Goal: Information Seeking & Learning: Learn about a topic

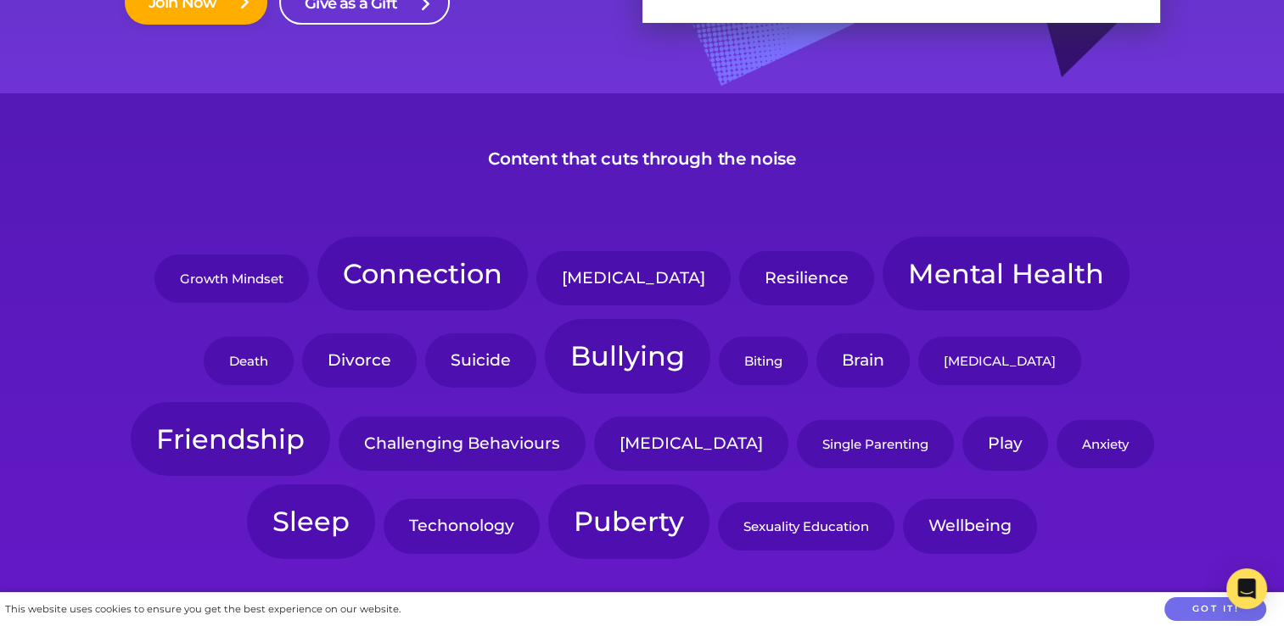
scroll to position [397, 0]
click at [577, 288] on link "Autism" at bounding box center [633, 277] width 194 height 54
click at [339, 434] on link "Challenging Behaviours" at bounding box center [462, 443] width 247 height 54
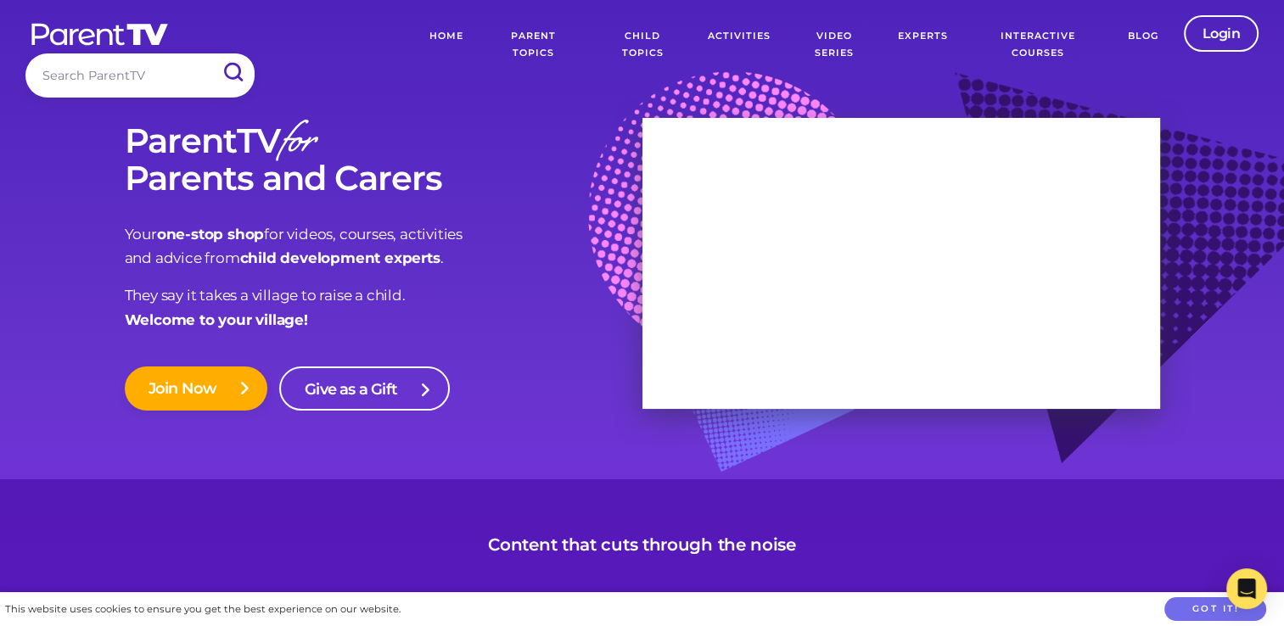
scroll to position [0, 0]
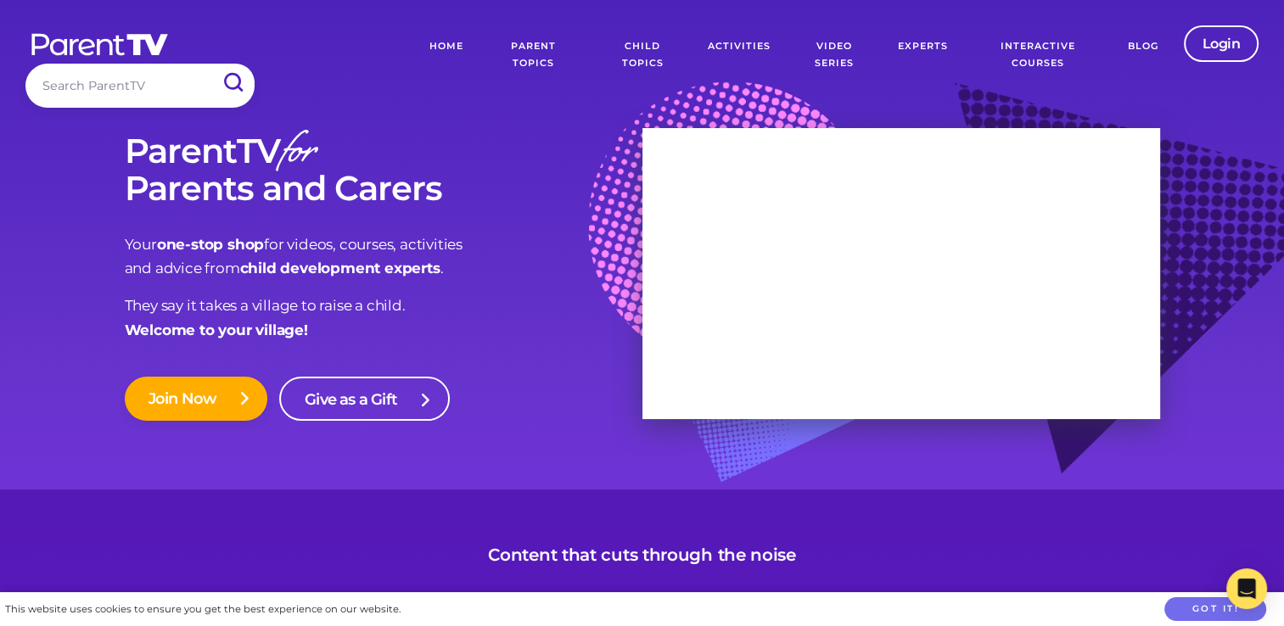
click at [535, 54] on link "Parent Topics" at bounding box center [533, 54] width 114 height 59
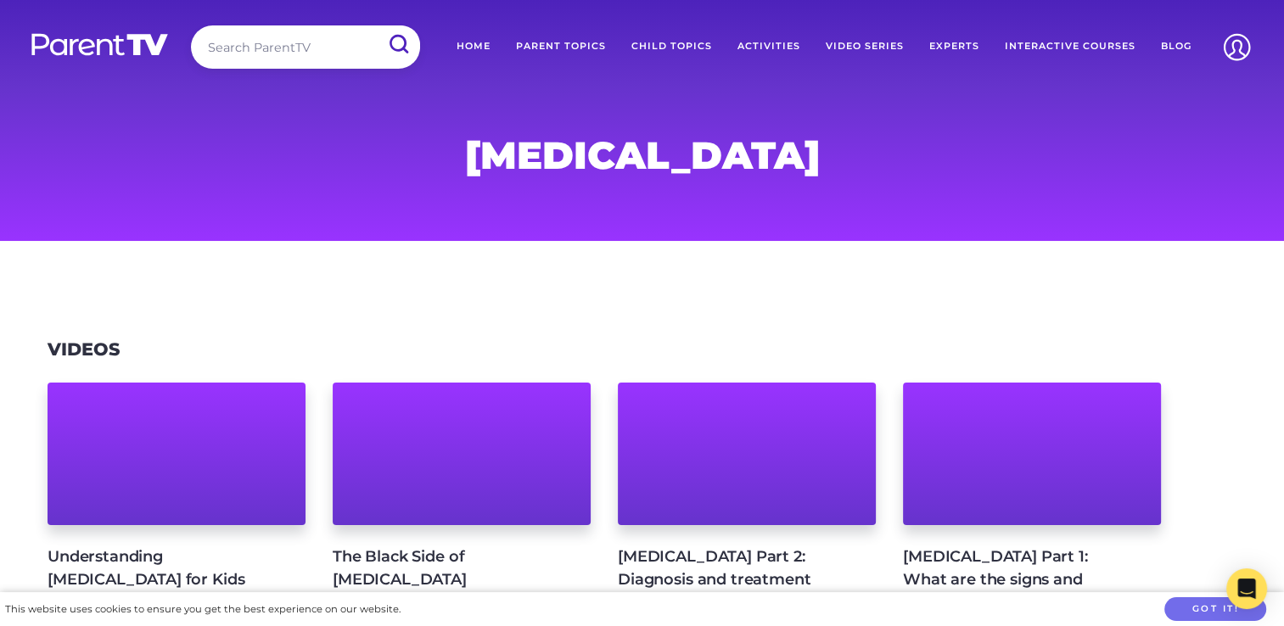
scroll to position [166, 0]
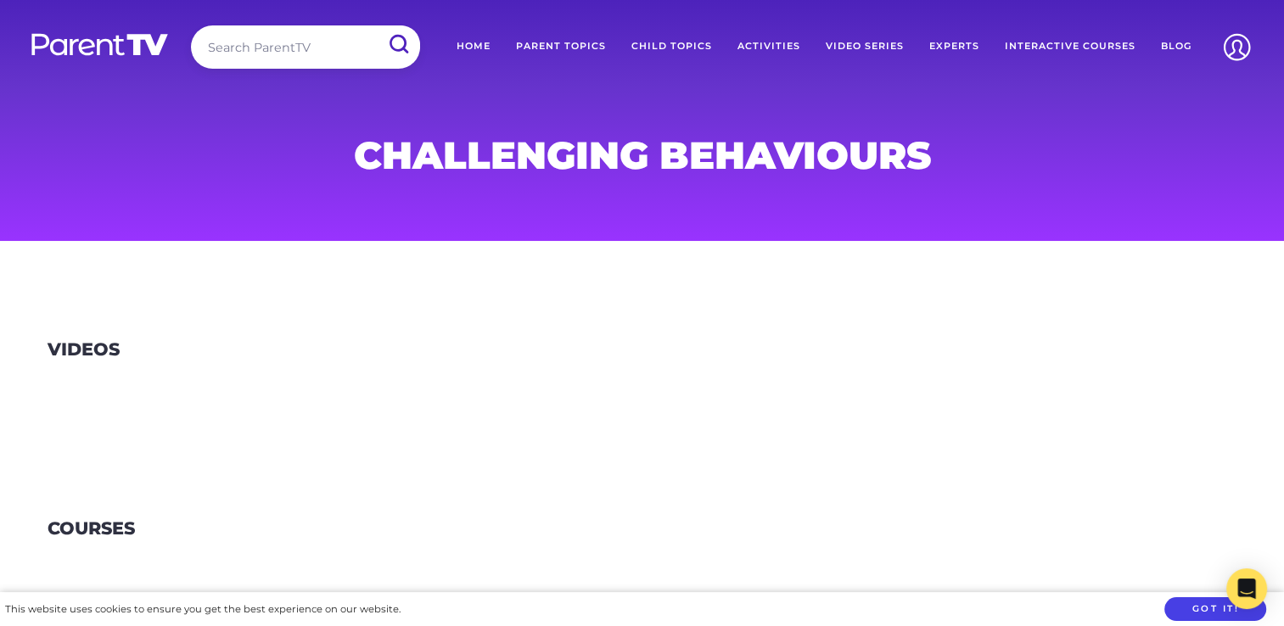
click at [1186, 608] on button "Got it!" at bounding box center [1215, 609] width 102 height 25
click at [866, 45] on link "Video Series" at bounding box center [865, 46] width 104 height 42
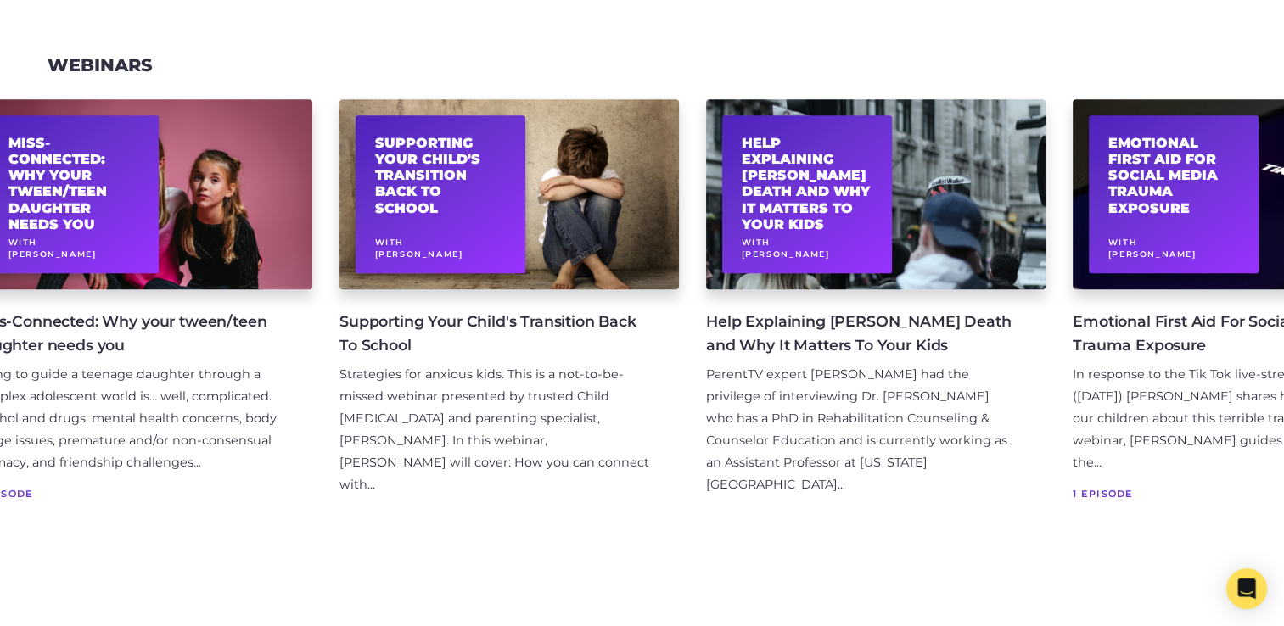
scroll to position [0, 815]
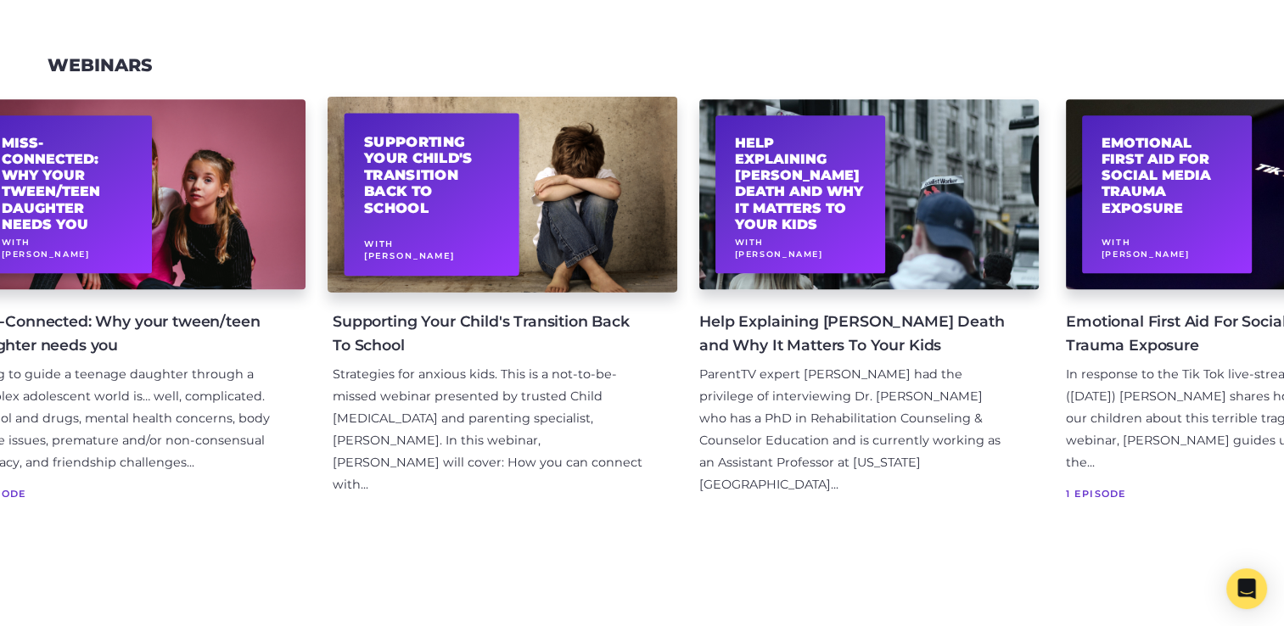
click at [429, 205] on h2 "Supporting Your Child's Transition Back To School" at bounding box center [432, 175] width 136 height 84
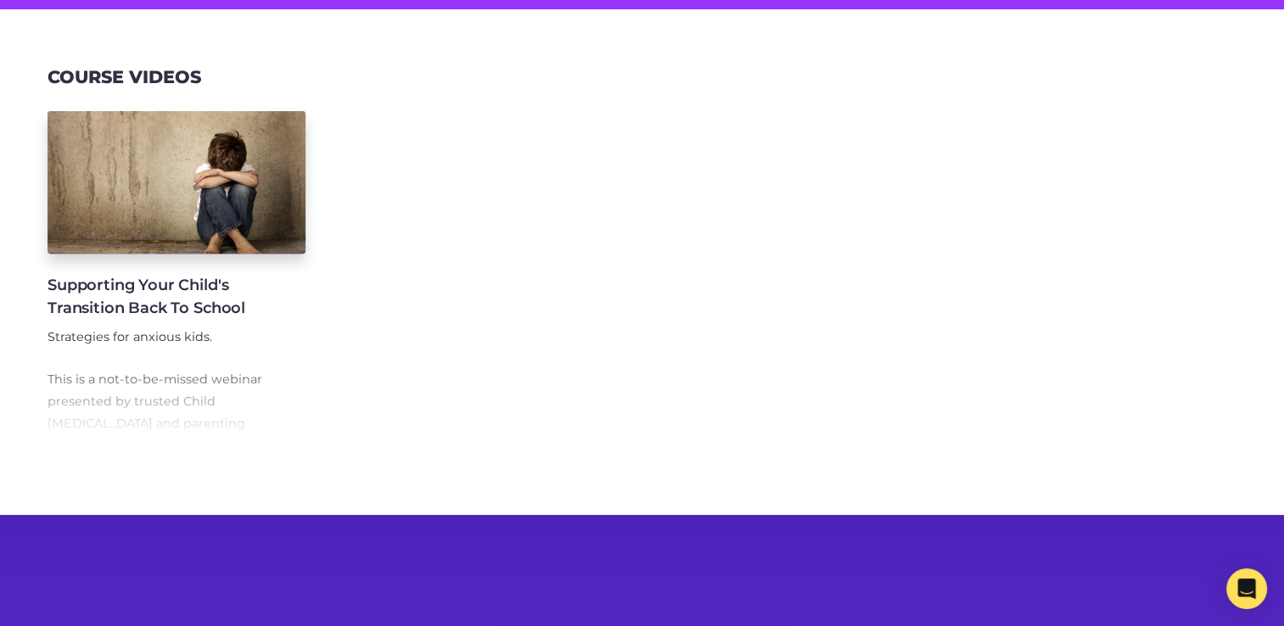
scroll to position [692, 0]
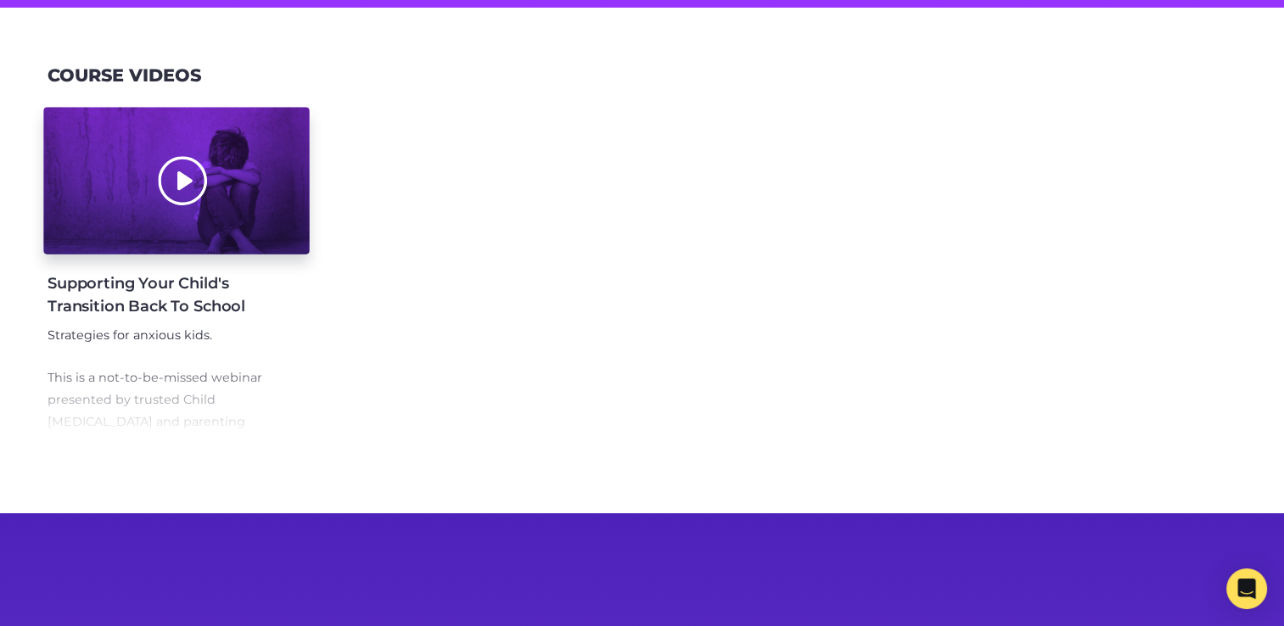
click at [228, 199] on div at bounding box center [176, 181] width 266 height 147
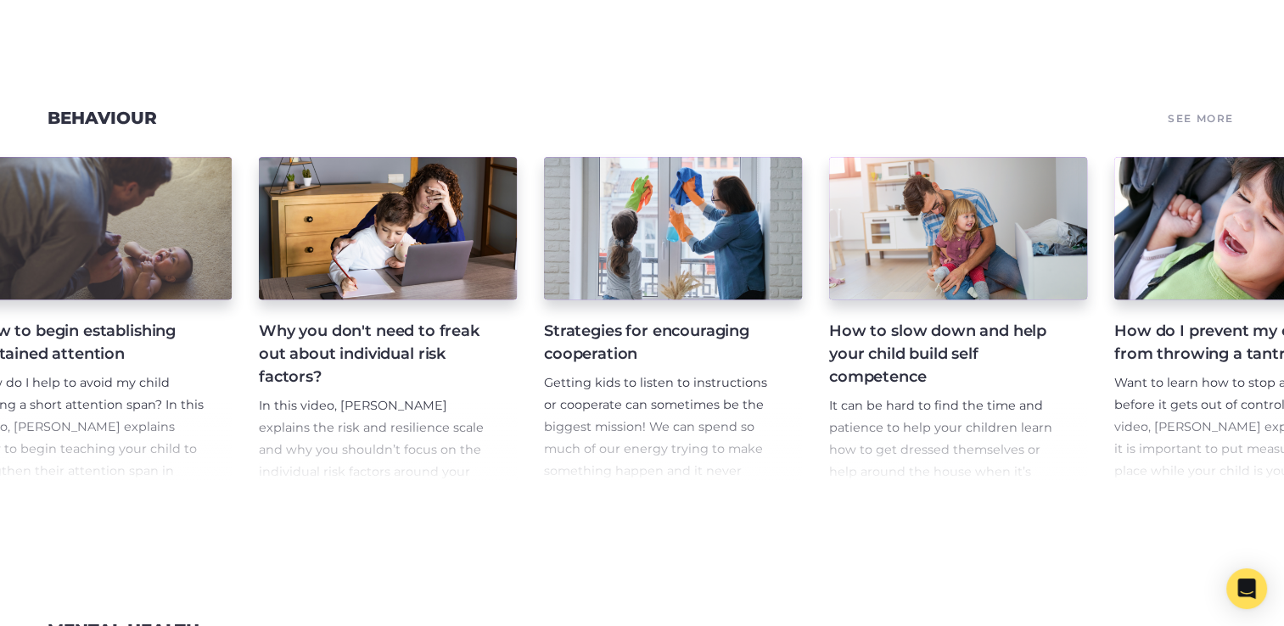
scroll to position [1685, 0]
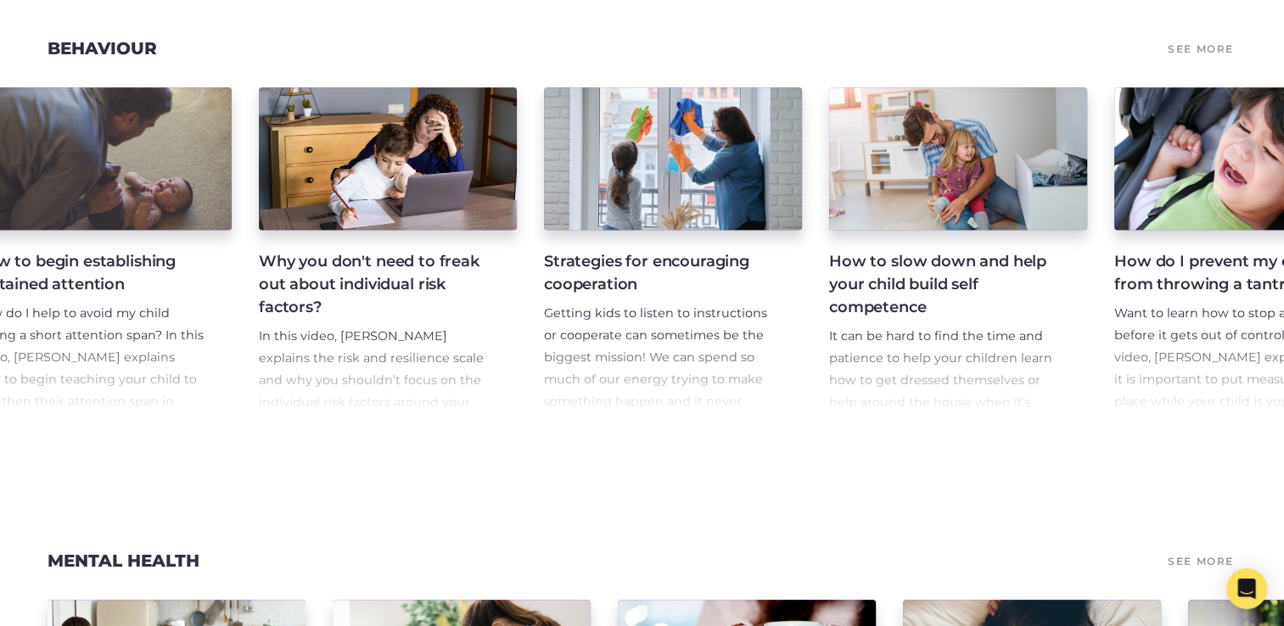
click at [622, 365] on span "Getting kids to listen to instructions or cooperate can sometimes be the bigges…" at bounding box center [655, 412] width 223 height 213
